Goal: Task Accomplishment & Management: Use online tool/utility

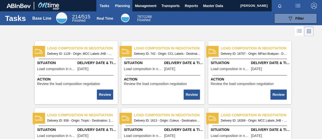
click at [126, 6] on span "Planning" at bounding box center [122, 6] width 15 height 6
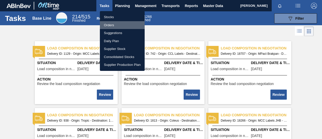
click at [111, 25] on li "Orders" at bounding box center [122, 25] width 45 height 8
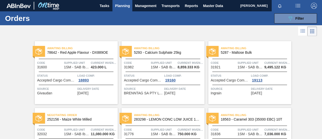
click at [123, 2] on button "Planning" at bounding box center [123, 5] width 20 height 11
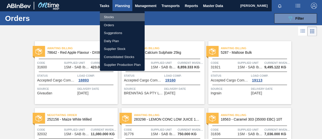
click at [115, 18] on li "Stocks" at bounding box center [122, 17] width 45 height 8
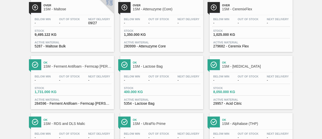
scroll to position [453, 0]
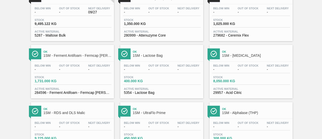
click at [155, 82] on span "400.000 KG" at bounding box center [141, 81] width 35 height 4
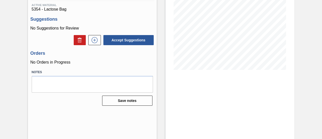
scroll to position [27, 0]
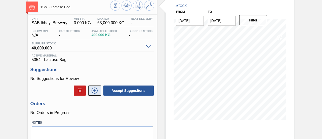
click at [92, 89] on icon at bounding box center [95, 90] width 8 height 6
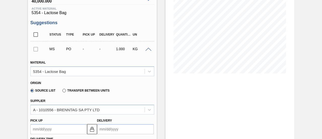
scroll to position [103, 0]
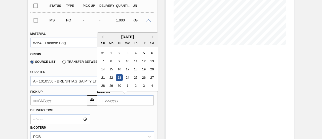
click at [113, 101] on input "Delivery" at bounding box center [125, 100] width 57 height 10
type input "6"
type up3251585091 "[DATE]"
type input "65"
type up3251585091 "[DATE]"
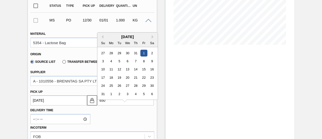
type input "6500"
type up3251585091 "12/30/6499"
click at [154, 36] on button "Next Month" at bounding box center [154, 37] width 4 height 4
type input "01/01/6500"
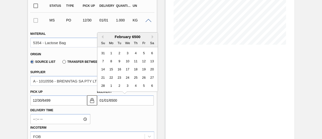
click at [173, 69] on div "Stock From [DATE] to [DATE] Filter" at bounding box center [230, 116] width 129 height 389
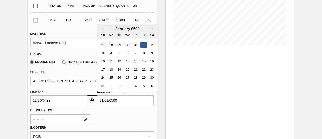
drag, startPoint x: 130, startPoint y: 102, endPoint x: 77, endPoint y: 100, distance: 52.9
click at [77, 100] on div "Pick up 12/30/6499 Delivery 01/01/6500 Previous Month Next Month January 6500 S…" at bounding box center [92, 96] width 128 height 19
click at [76, 105] on up3251585091 "12/30/6499" at bounding box center [58, 100] width 57 height 10
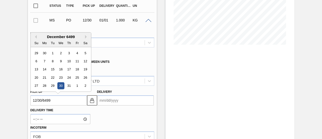
click at [119, 104] on input "Delivery" at bounding box center [125, 100] width 57 height 10
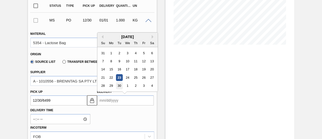
click at [120, 86] on div "30" at bounding box center [119, 85] width 7 height 7
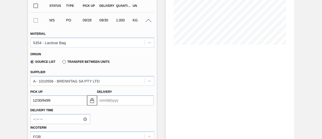
type up3251585091 "[DATE]"
type input "[DATE]"
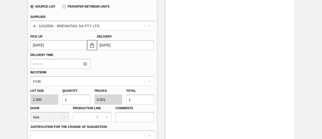
scroll to position [178, 0]
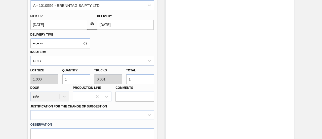
click at [120, 81] on div "Lot size 1.000 Quantity 1 Trucks 0.001 Total 1 Door N/A Production Line Comments" at bounding box center [92, 83] width 128 height 36
type input "6"
type input "0.006"
type input "6"
type input "65"
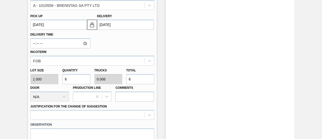
type input "0.065"
type input "65"
type input "650"
type input "0.65"
type input "650"
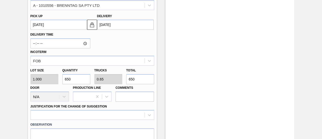
type input "6,500"
type input "6.5"
type input "6,500"
click at [119, 81] on div "Lot size 1.000 Quantity 6,500 Trucks 6.5 Total 6,500 Door N/A Production Line C…" at bounding box center [92, 83] width 128 height 36
type input "7"
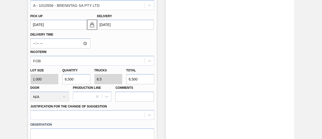
type input "0.007"
type input "7"
type input "75"
type input "0.075"
type input "75"
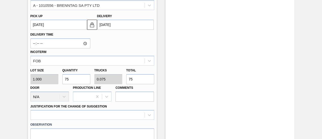
type input "750"
type input "0.75"
type input "750"
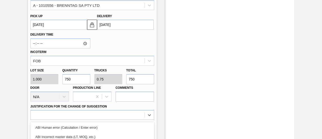
click at [122, 116] on div "option ABI Planning - Production plan focused, 6 of 18. 18 results available. U…" at bounding box center [92, 115] width 124 height 10
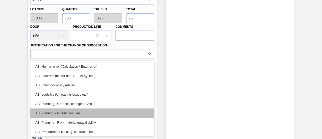
click at [80, 116] on div "ABI Planning - Production plan" at bounding box center [92, 112] width 124 height 9
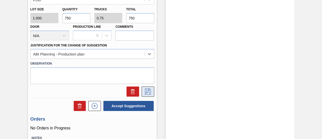
scroll to position [276, 0]
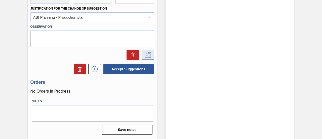
click at [147, 55] on icon at bounding box center [148, 55] width 8 height 6
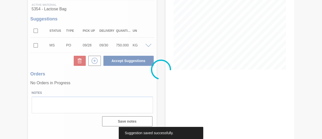
scroll to position [78, 0]
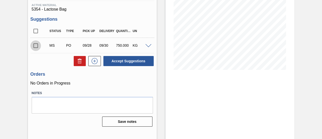
click at [38, 46] on input "checkbox" at bounding box center [35, 45] width 11 height 11
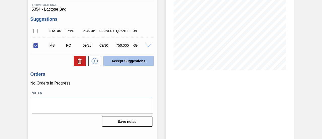
click at [123, 62] on button "Accept Suggestions" at bounding box center [128, 61] width 50 height 10
checkbox input "false"
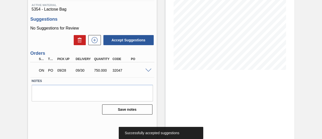
click at [148, 70] on span at bounding box center [148, 70] width 6 height 4
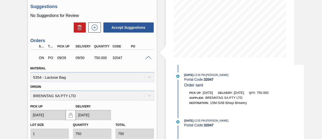
scroll to position [153, 0]
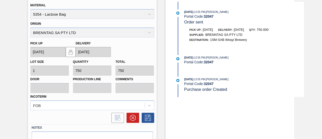
click at [88, 112] on div at bounding box center [92, 116] width 128 height 13
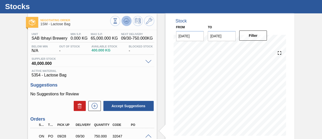
scroll to position [0, 0]
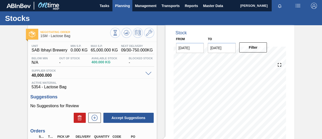
click at [125, 7] on span "Planning" at bounding box center [122, 6] width 15 height 6
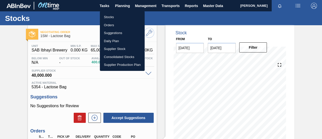
click at [115, 14] on li "Stocks" at bounding box center [122, 17] width 45 height 8
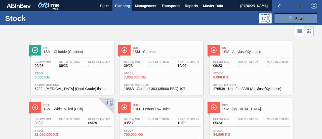
click at [235, 121] on div "Below Min 09/23 Out Of Stock - Next Delivery -" at bounding box center [251, 121] width 78 height 9
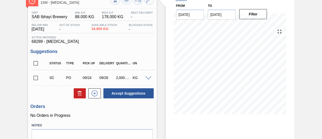
scroll to position [50, 0]
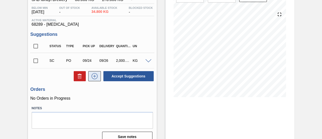
click at [94, 75] on icon at bounding box center [95, 76] width 8 height 6
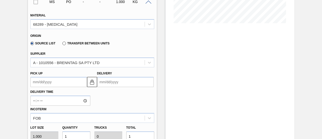
scroll to position [176, 0]
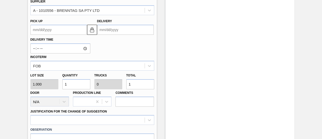
drag, startPoint x: 133, startPoint y: 86, endPoint x: 123, endPoint y: 85, distance: 9.6
click at [123, 85] on div "Lot size 1.000 Quantity 1 Trucks 0 Total 1 Door N/A Production Line Comments" at bounding box center [92, 88] width 128 height 36
type input "10"
type input "0.005"
type input "10"
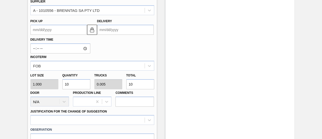
type input "100"
type input "0.05"
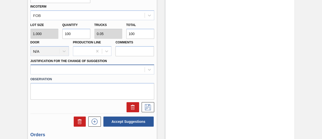
type input "100"
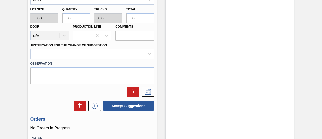
click at [128, 59] on div at bounding box center [92, 54] width 124 height 10
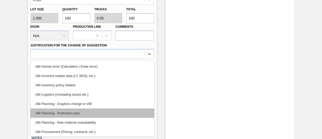
click at [69, 114] on div "ABI Planning - Production plan" at bounding box center [92, 112] width 124 height 9
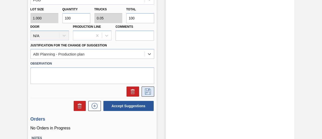
click at [150, 94] on icon at bounding box center [148, 91] width 6 height 6
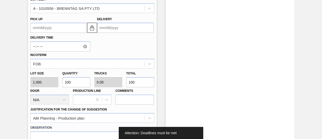
scroll to position [167, 0]
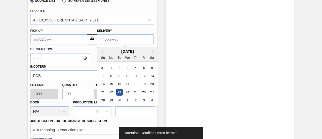
click at [120, 43] on input "Delivery" at bounding box center [125, 39] width 57 height 10
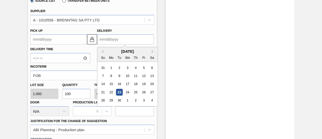
click at [118, 101] on div "30" at bounding box center [119, 100] width 7 height 7
type up3251585092 "[DATE]"
type input "[DATE]"
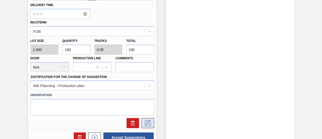
scroll to position [242, 0]
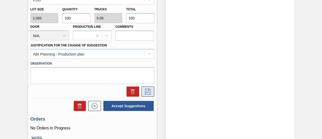
click at [147, 94] on icon at bounding box center [148, 91] width 8 height 6
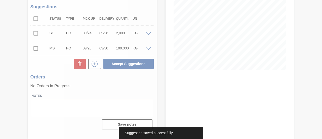
scroll to position [78, 0]
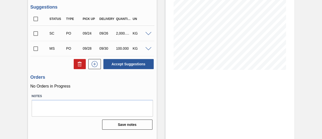
click at [36, 48] on input "checkbox" at bounding box center [35, 48] width 11 height 11
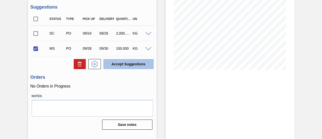
click at [130, 61] on button "Accept Suggestions" at bounding box center [128, 64] width 50 height 10
checkbox input "false"
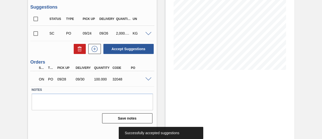
click at [149, 79] on span at bounding box center [148, 79] width 6 height 4
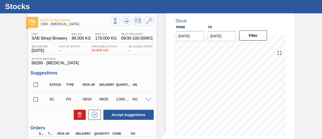
scroll to position [0, 0]
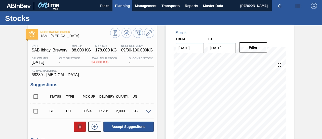
click at [124, 6] on span "Planning" at bounding box center [122, 6] width 15 height 6
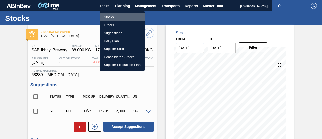
click at [115, 17] on li "Stocks" at bounding box center [122, 17] width 45 height 8
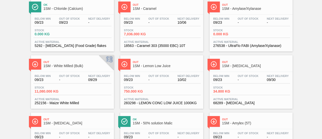
scroll to position [76, 0]
